Goal: Task Accomplishment & Management: Manage account settings

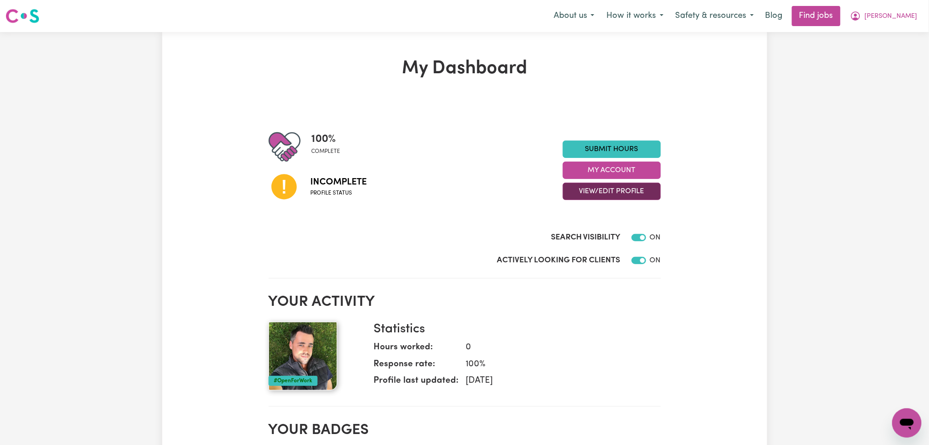
click at [603, 192] on button "View/Edit Profile" at bounding box center [612, 191] width 98 height 17
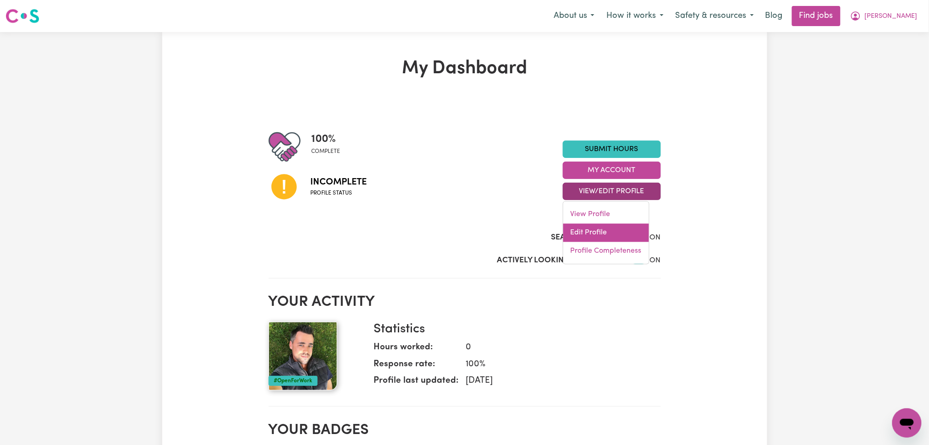
click at [596, 236] on link "Edit Profile" at bounding box center [606, 233] width 86 height 18
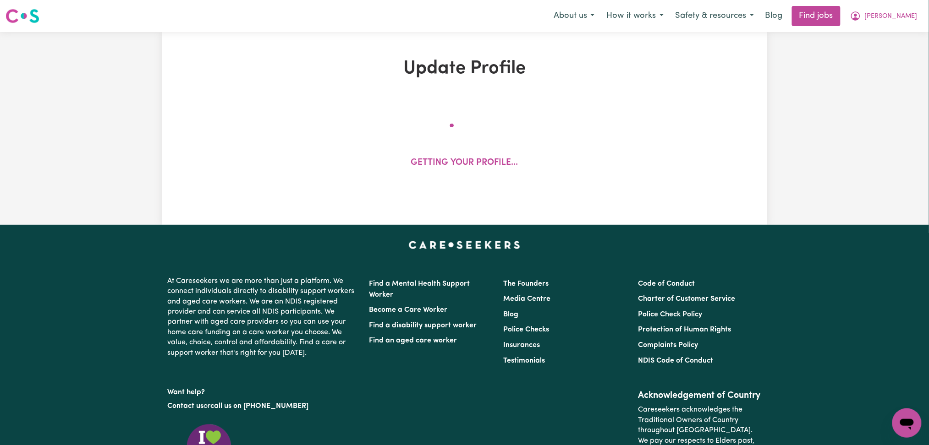
select select "[DEMOGRAPHIC_DATA]"
select select "[DEMOGRAPHIC_DATA] Citizen"
select select "Studying a healthcare related degree or qualification"
select select "55"
select select "75"
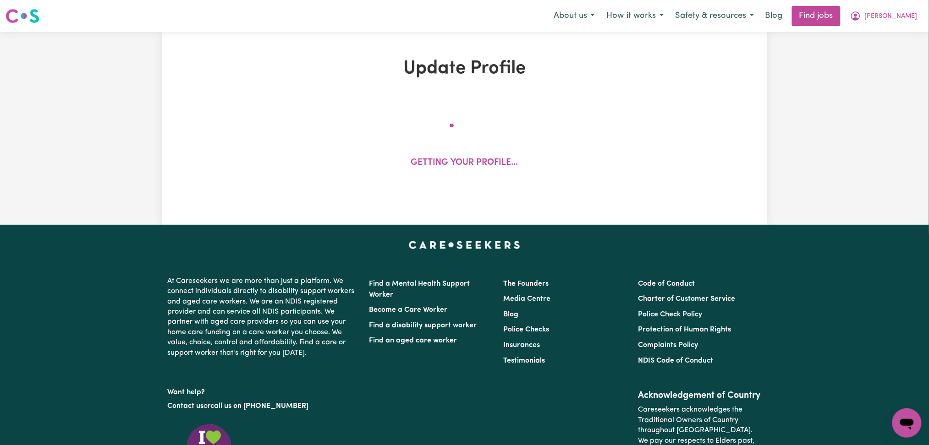
select select "95"
select select "120"
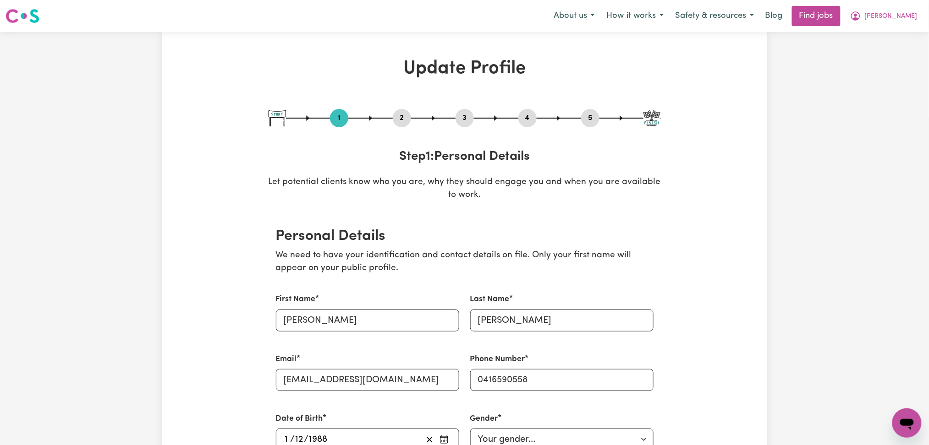
click at [404, 116] on button "2" at bounding box center [402, 118] width 18 height 12
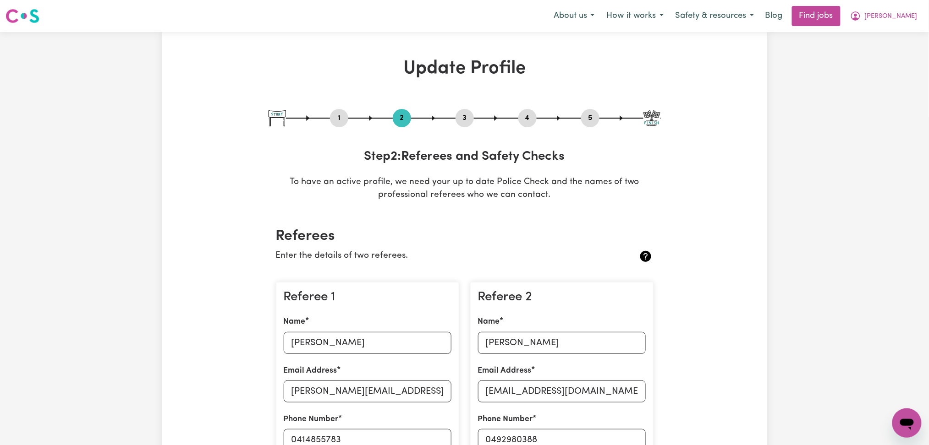
scroll to position [61, 0]
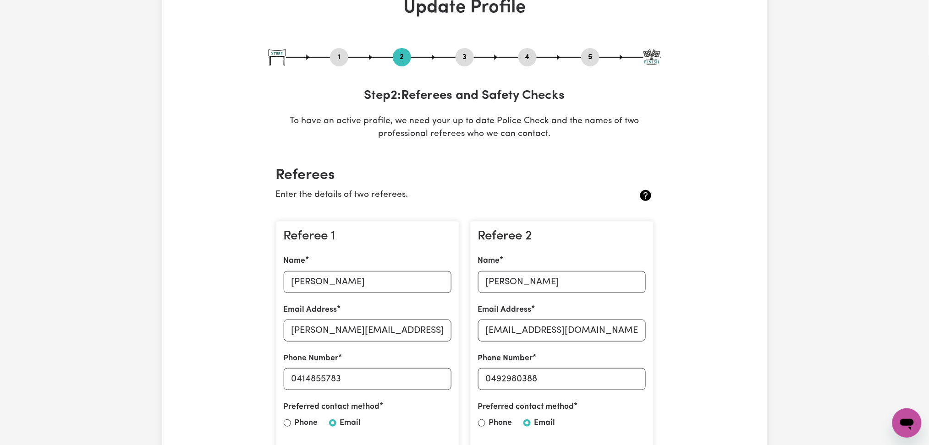
drag, startPoint x: 344, startPoint y: 59, endPoint x: 332, endPoint y: 63, distance: 12.8
click at [343, 59] on button "1" at bounding box center [339, 57] width 18 height 12
select select "[DEMOGRAPHIC_DATA]"
select select "[DEMOGRAPHIC_DATA] Citizen"
select select "Studying a healthcare related degree or qualification"
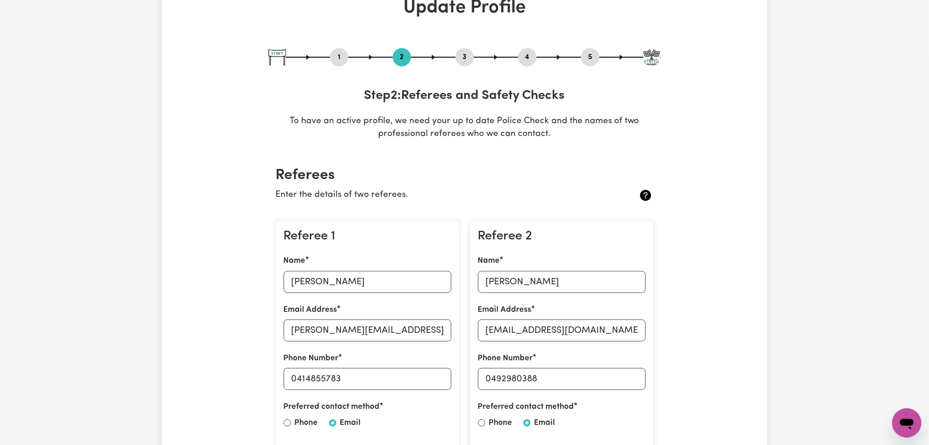
select select "55"
select select "75"
select select "95"
select select "120"
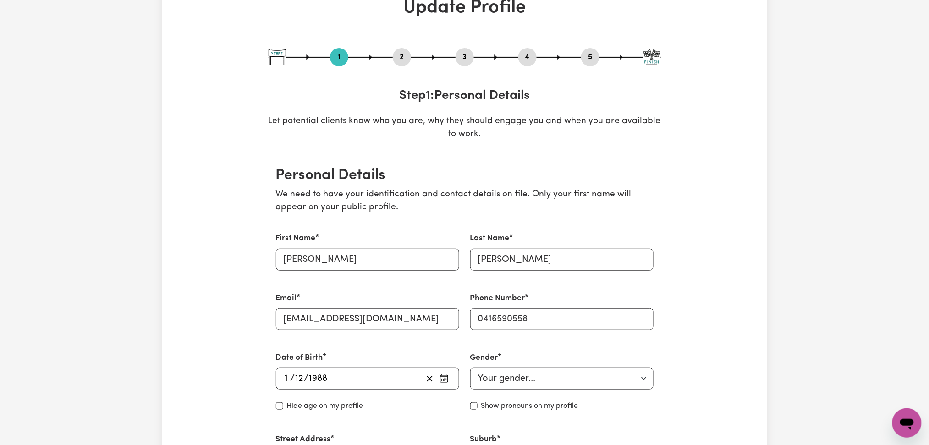
scroll to position [122, 0]
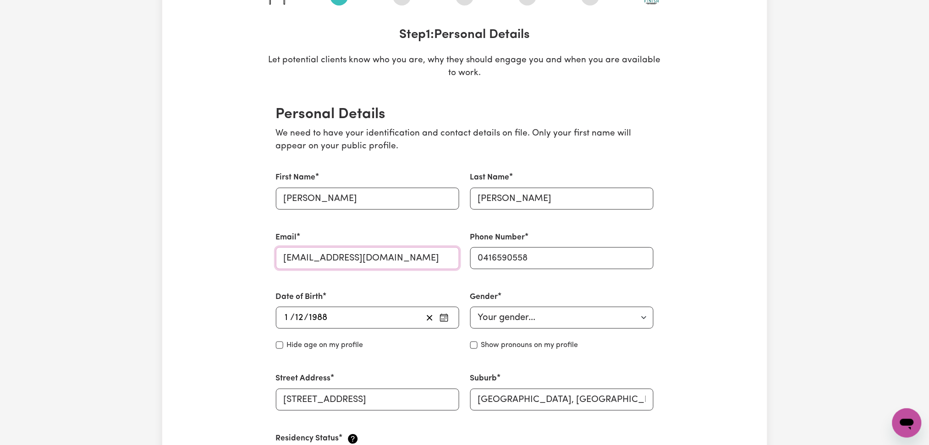
click at [327, 257] on input "[EMAIL_ADDRESS][DOMAIN_NAME]" at bounding box center [367, 258] width 183 height 22
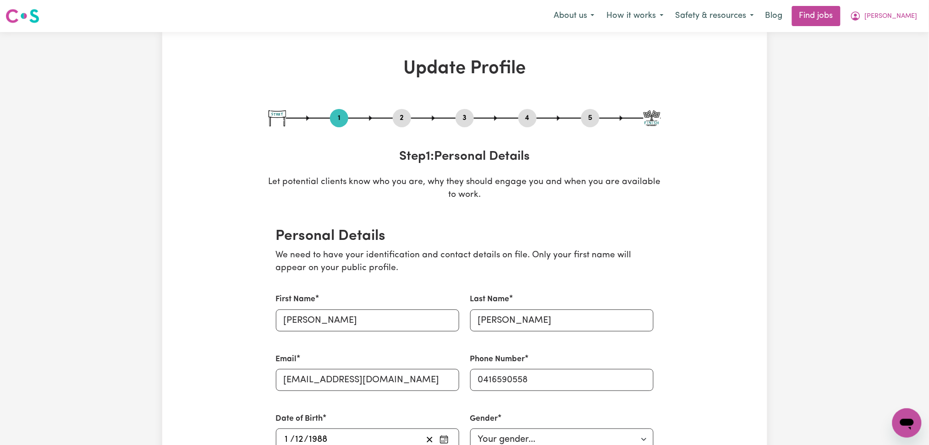
click at [599, 126] on div "1 2 3 4 5" at bounding box center [465, 118] width 392 height 18
click at [596, 121] on button "5" at bounding box center [590, 118] width 18 height 12
select select "I am providing services by being employed by an organisation"
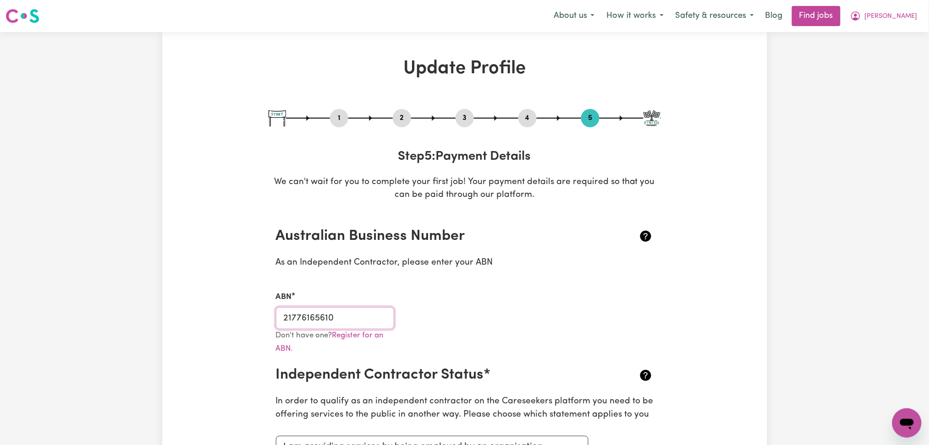
click at [337, 317] on input "21776165610" at bounding box center [335, 319] width 119 height 22
click at [399, 119] on button "2" at bounding box center [402, 118] width 18 height 12
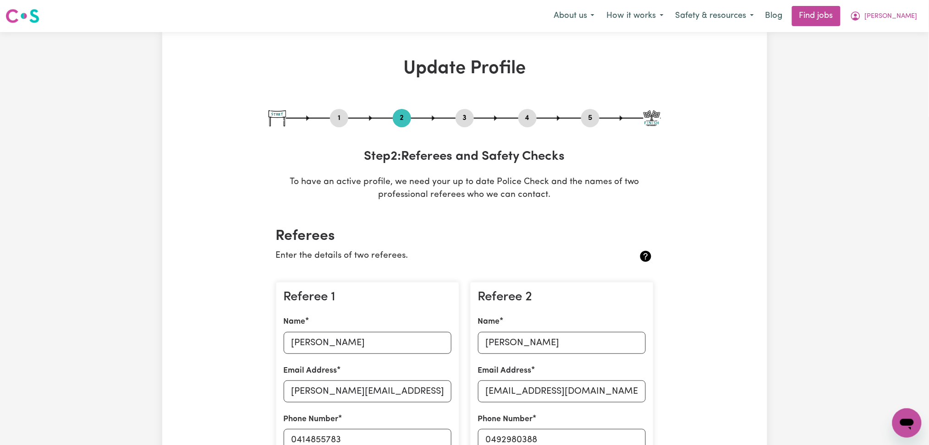
click at [463, 117] on button "3" at bounding box center [465, 118] width 18 height 12
select select "2011"
select select "2013"
select select "2016"
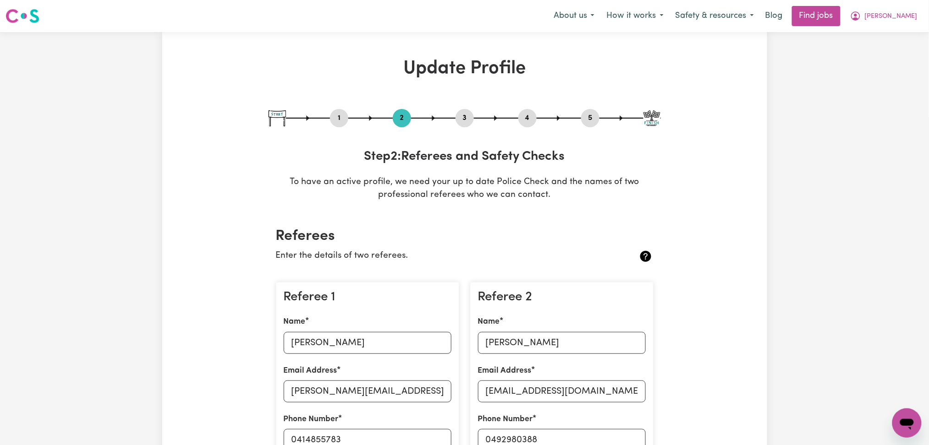
select select "2021"
select select "Certificate III (Individual Support)"
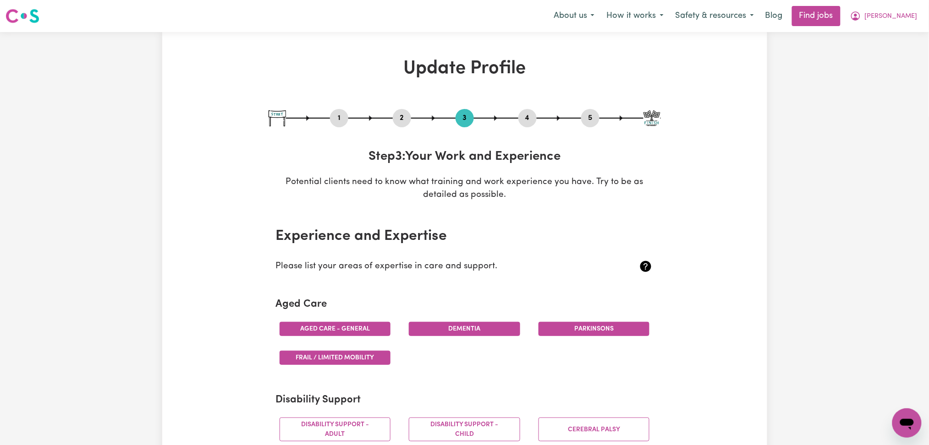
click at [590, 114] on button "5" at bounding box center [590, 118] width 18 height 12
select select "I am providing services by being employed by an organisation"
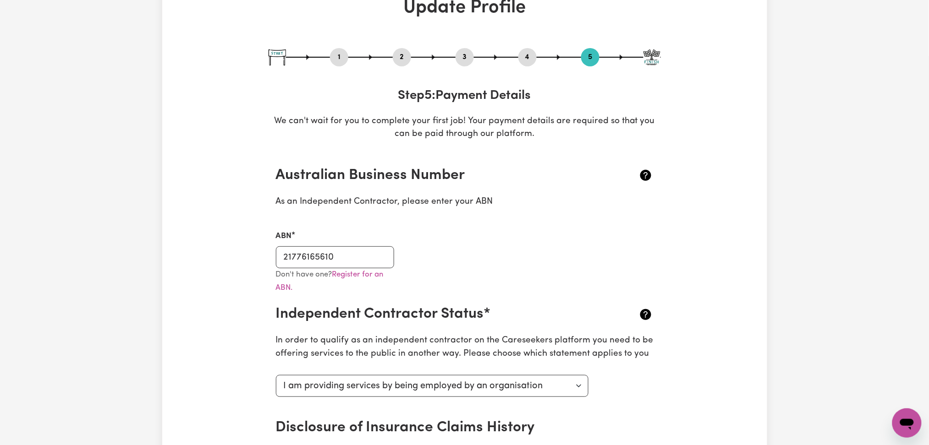
scroll to position [122, 0]
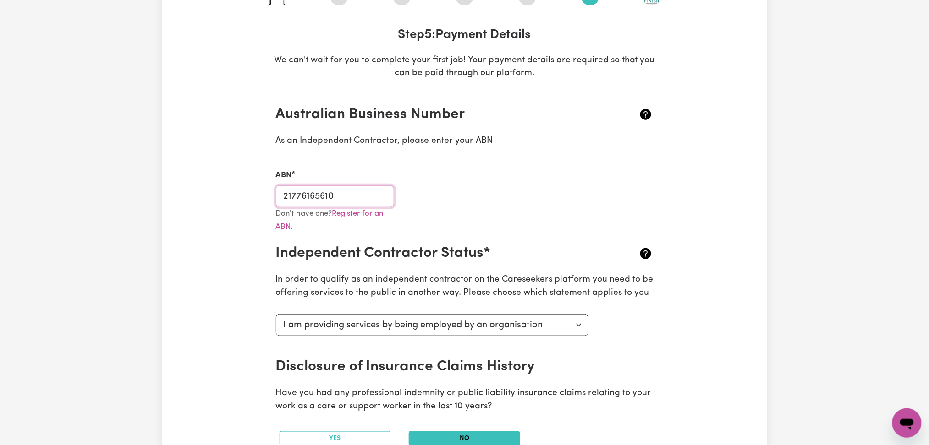
click at [305, 192] on input "21776165610" at bounding box center [335, 197] width 119 height 22
click at [329, 191] on input "21776165610" at bounding box center [335, 197] width 119 height 22
click at [282, 198] on input "21776165610" at bounding box center [335, 197] width 119 height 22
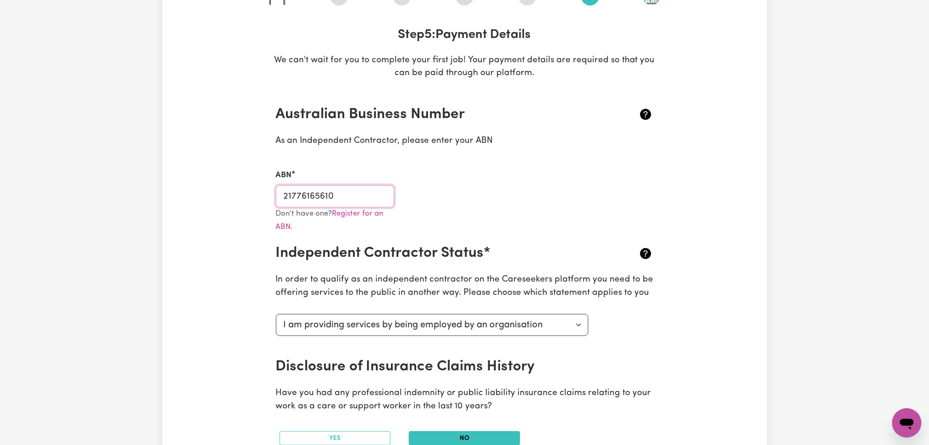
click at [282, 198] on input "21776165610" at bounding box center [335, 197] width 119 height 22
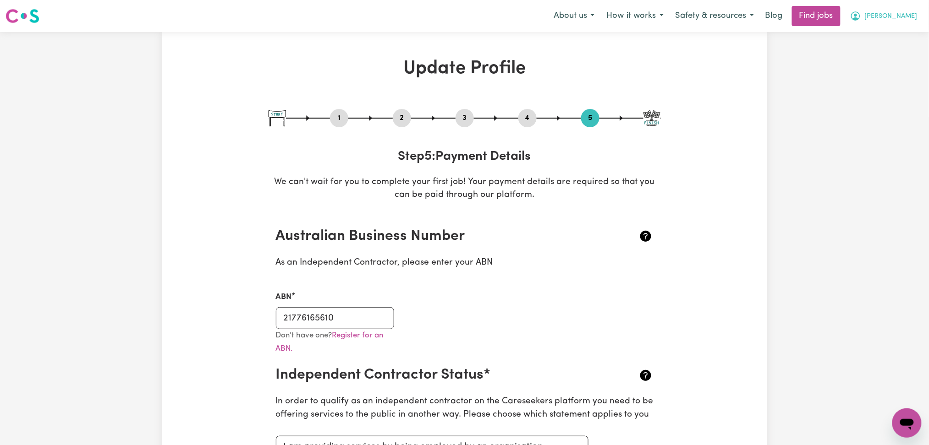
drag, startPoint x: 911, startPoint y: 18, endPoint x: 911, endPoint y: 25, distance: 6.4
click at [911, 21] on span "[PERSON_NAME]" at bounding box center [891, 16] width 53 height 10
click at [892, 67] on link "Logout" at bounding box center [887, 69] width 72 height 17
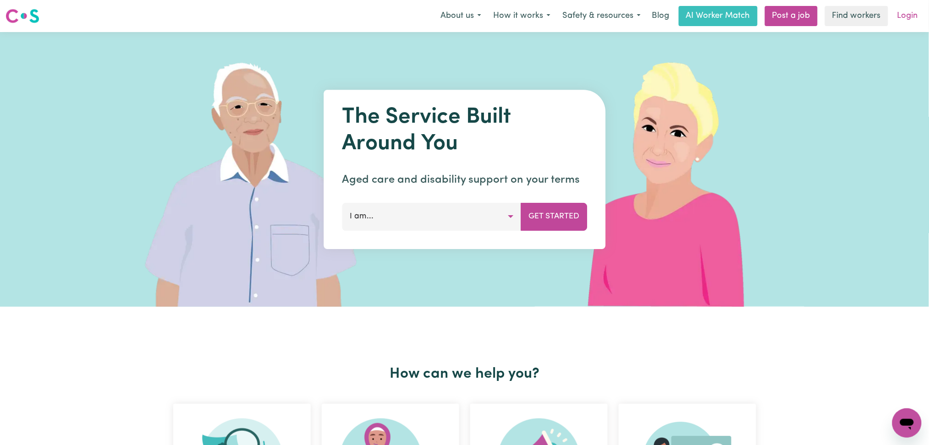
click at [907, 19] on link "Login" at bounding box center [908, 16] width 32 height 20
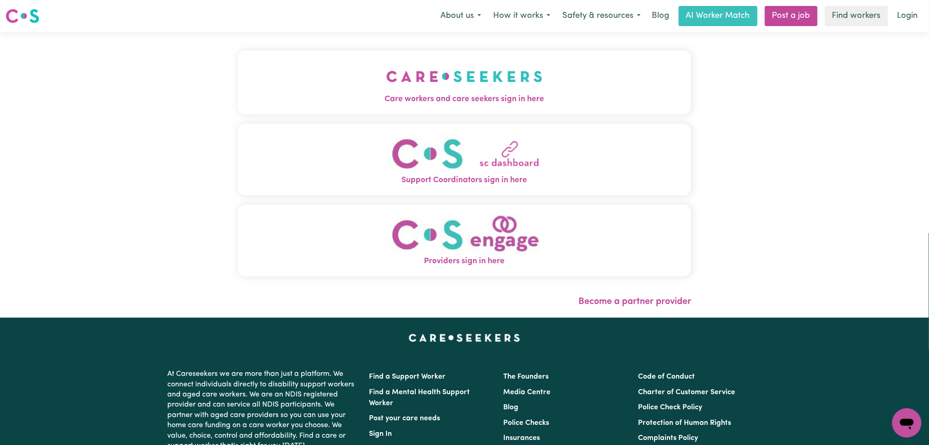
click at [386, 68] on button "Care workers and care seekers sign in here" at bounding box center [465, 82] width 454 height 64
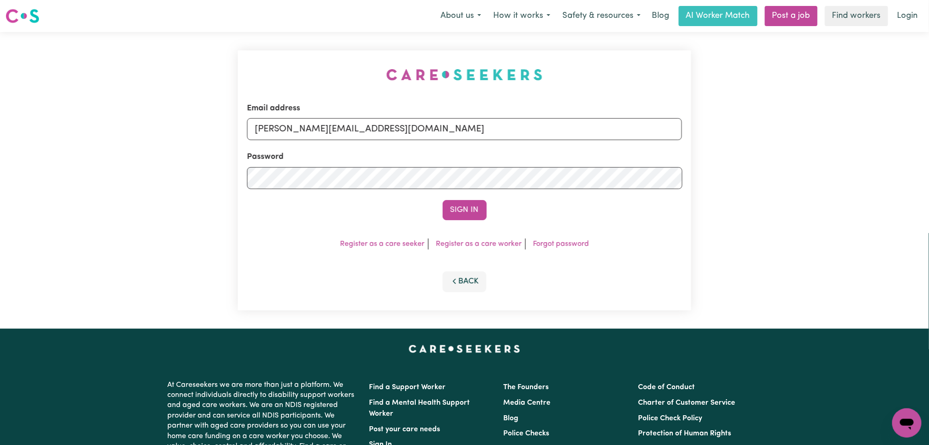
click at [380, 112] on div "Email address [PERSON_NAME][EMAIL_ADDRESS][DOMAIN_NAME]" at bounding box center [464, 122] width 435 height 38
click at [324, 127] on input "[PERSON_NAME][EMAIL_ADDRESS][DOMAIN_NAME]" at bounding box center [464, 129] width 435 height 22
drag, startPoint x: 303, startPoint y: 128, endPoint x: 503, endPoint y: 149, distance: 200.9
click at [503, 149] on form "Email address Superuser~[EMAIL_ADDRESS][DOMAIN_NAME] Password Sign In" at bounding box center [464, 162] width 435 height 118
type input "Superuser~[EMAIL_ADDRESS][DOMAIN_NAME]"
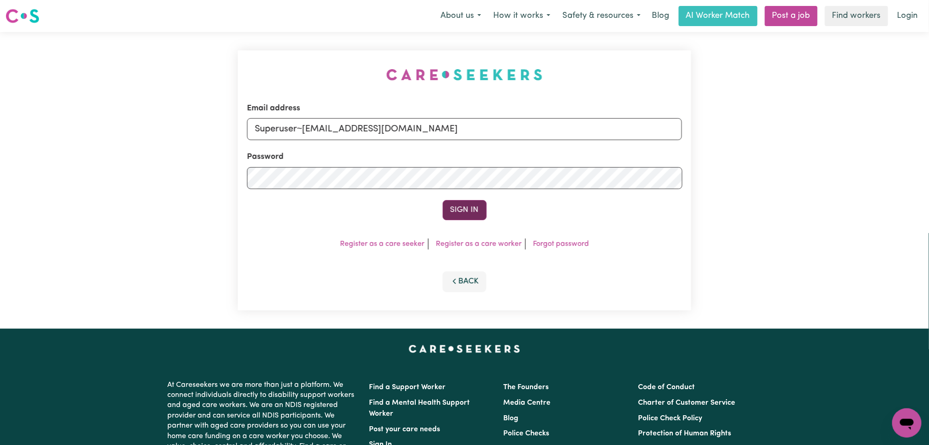
click at [449, 218] on button "Sign In" at bounding box center [465, 210] width 44 height 20
